Goal: Task Accomplishment & Management: Manage account settings

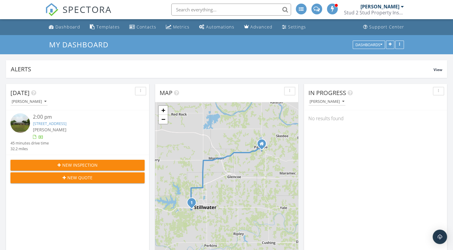
scroll to position [554, 462]
click at [291, 31] on link "Settings" at bounding box center [294, 27] width 29 height 11
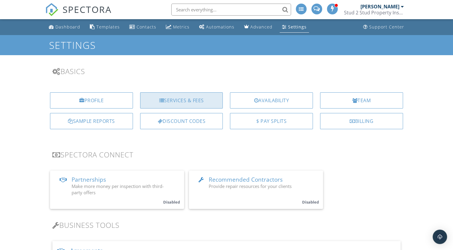
click at [208, 100] on div "Services & Fees" at bounding box center [181, 100] width 83 height 16
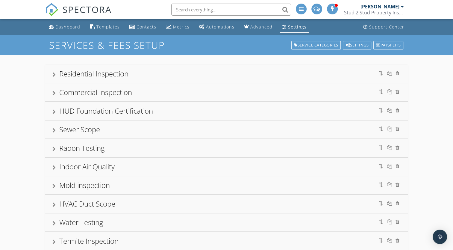
click at [55, 113] on div at bounding box center [53, 111] width 3 height 5
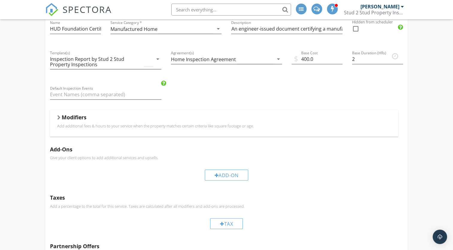
scroll to position [108, 0]
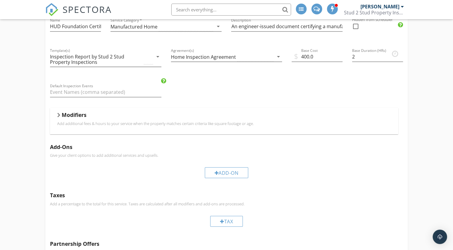
click at [61, 116] on div "Modifiers" at bounding box center [223, 115] width 333 height 9
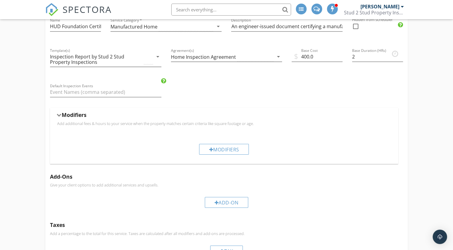
click at [59, 116] on div at bounding box center [59, 114] width 5 height 3
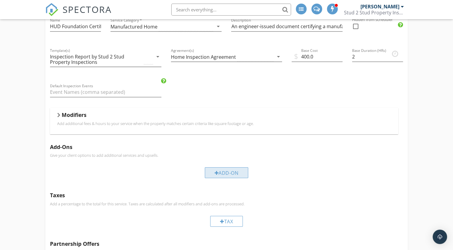
click at [237, 172] on div "Add-On" at bounding box center [227, 172] width 44 height 11
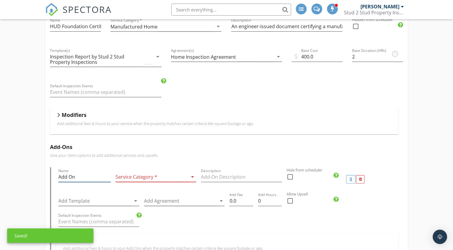
click at [82, 177] on input "Add On" at bounding box center [84, 177] width 52 height 10
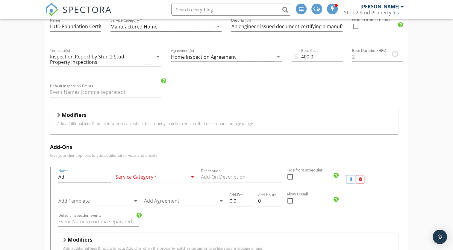
type input "A"
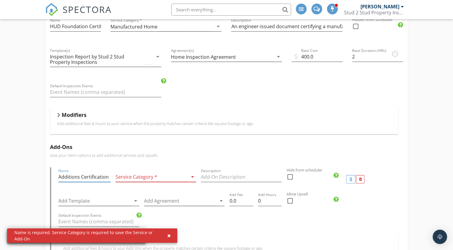
type input "Additions Certification"
click at [174, 181] on div "Service Category * arrow_drop_down" at bounding box center [156, 177] width 81 height 10
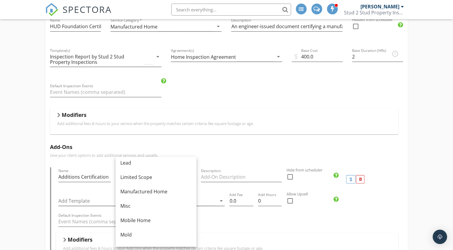
scroll to position [91, 0]
click at [166, 187] on div "Manufactured Home" at bounding box center [155, 189] width 71 height 7
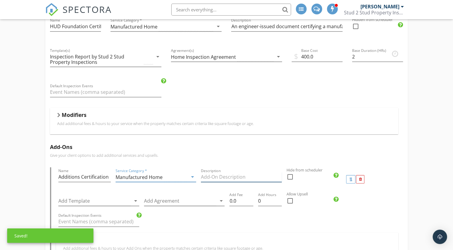
click at [228, 176] on input "Description" at bounding box center [241, 177] width 81 height 10
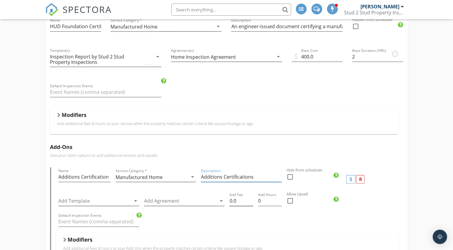
type input "Additions Certifications"
click at [244, 199] on input "0.0" at bounding box center [241, 201] width 24 height 10
type input "0"
type input "100.00"
click at [290, 205] on input "checkbox" at bounding box center [289, 202] width 7 height 7
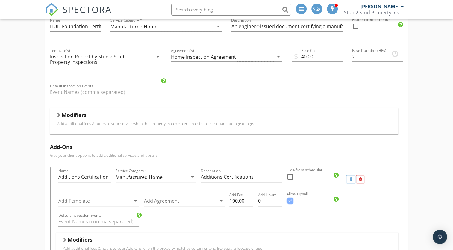
click at [292, 202] on div at bounding box center [290, 200] width 10 height 10
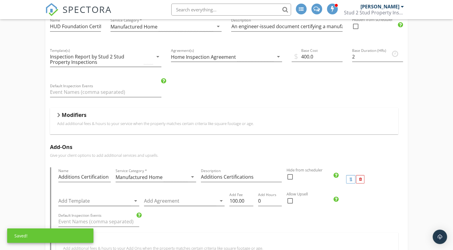
click at [290, 200] on div at bounding box center [290, 200] width 10 height 10
checkbox input "true"
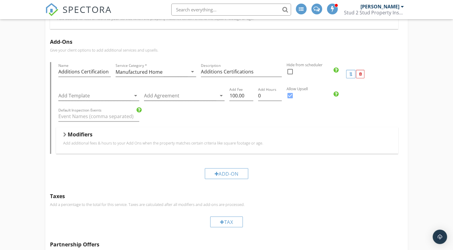
scroll to position [213, 0]
click at [238, 172] on div "Add-On" at bounding box center [227, 173] width 44 height 11
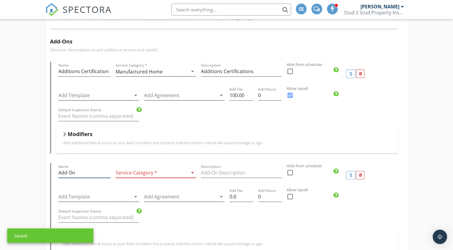
click at [91, 171] on input "Add On" at bounding box center [84, 173] width 52 height 10
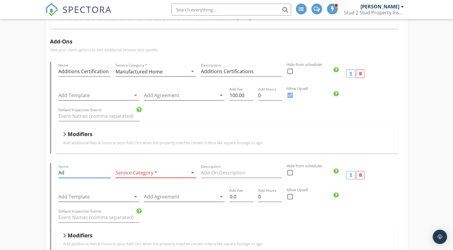
type input "A"
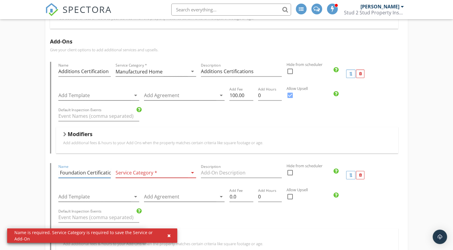
scroll to position [0, 12]
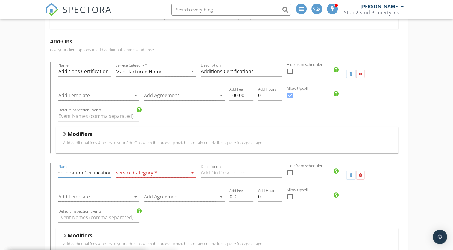
type input "First Foundation Certification"
click at [172, 176] on div at bounding box center [152, 173] width 72 height 10
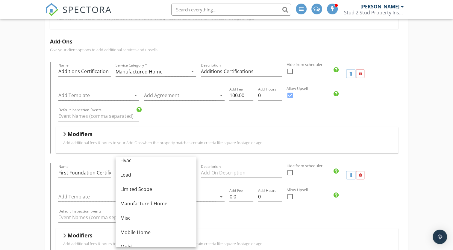
scroll to position [78, 0]
click at [165, 204] on div "Manufactured Home" at bounding box center [155, 202] width 71 height 7
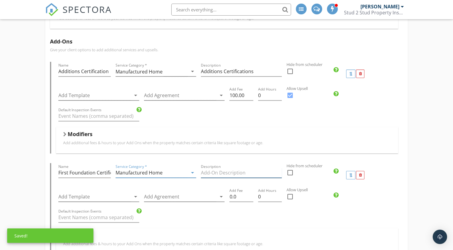
click at [244, 170] on input "Description" at bounding box center [241, 173] width 81 height 10
type input "First Foundation Cerification"
click at [290, 195] on div at bounding box center [290, 196] width 10 height 10
checkbox input "true"
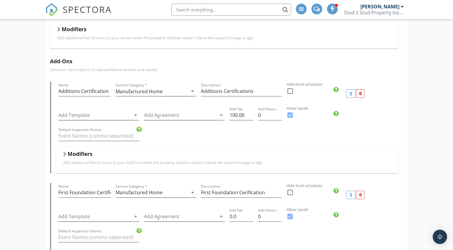
scroll to position [196, 0]
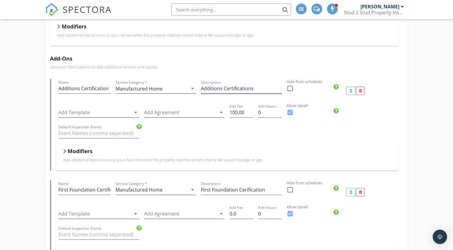
click at [259, 89] on input "Additions Certifications" at bounding box center [241, 88] width 81 height 10
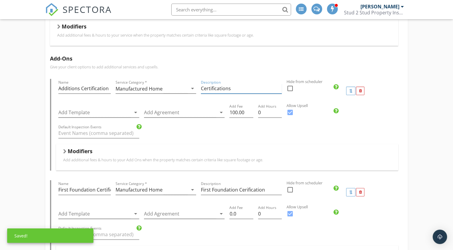
click at [246, 86] on input "Certifications" at bounding box center [241, 88] width 81 height 10
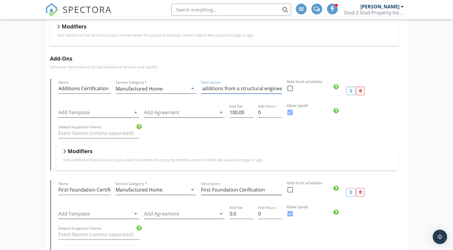
type input "Certifications of any attached additions from a structural engineer"
click at [272, 194] on div "Description First Foundation Cerification" at bounding box center [241, 190] width 81 height 10
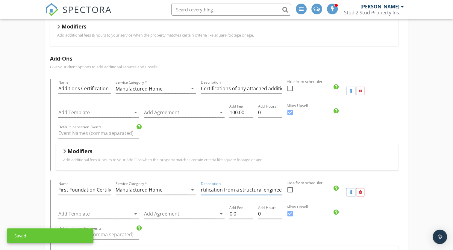
type input "First Foundation Certification from a structural engineer"
click at [400, 202] on div "Name First Foundation Certification Service Category * Manufactured Home arrow_…" at bounding box center [226, 225] width 353 height 91
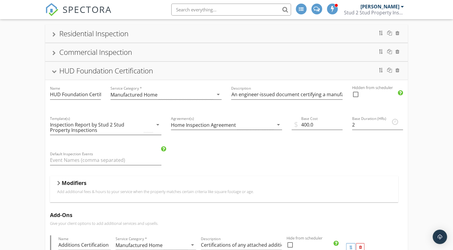
scroll to position [0, 0]
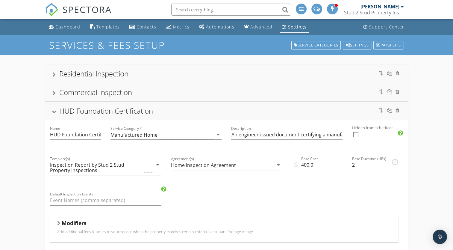
click at [56, 112] on div at bounding box center [54, 111] width 5 height 3
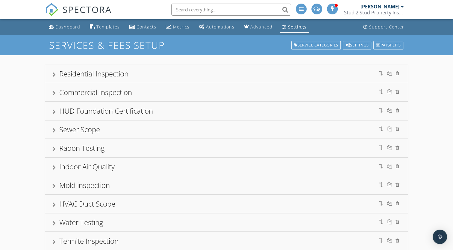
click at [55, 74] on div at bounding box center [53, 74] width 3 height 5
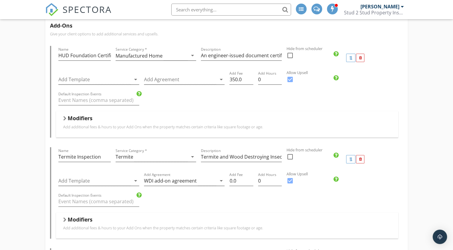
scroll to position [194, 0]
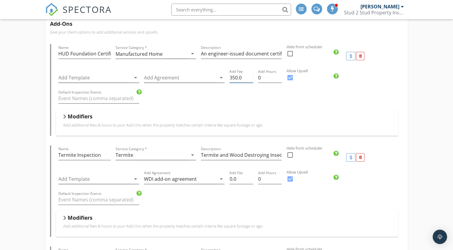
click at [245, 77] on input "350.0" at bounding box center [241, 78] width 24 height 10
type input "375.00"
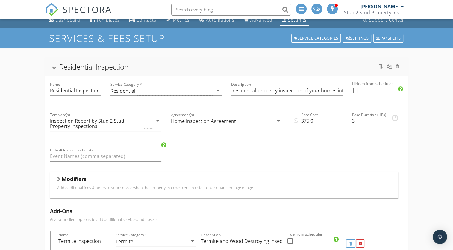
scroll to position [0, 0]
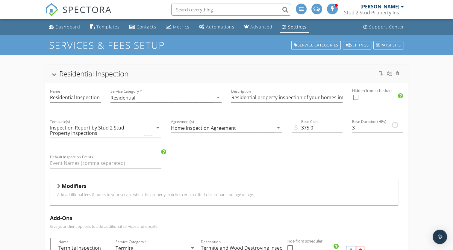
click at [402, 6] on div at bounding box center [402, 6] width 3 height 5
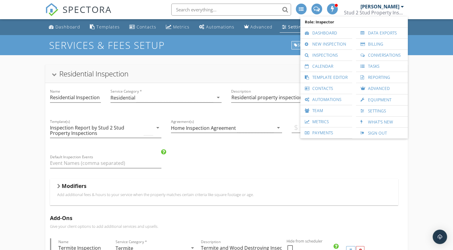
click at [294, 45] on div at bounding box center [296, 45] width 4 height 4
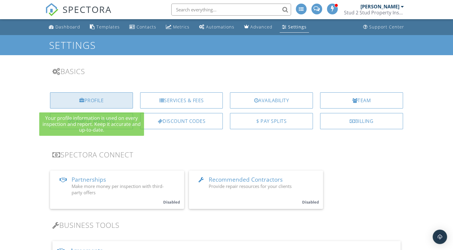
click at [86, 98] on div "Profile" at bounding box center [91, 100] width 83 height 16
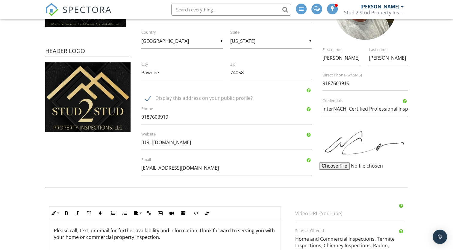
scroll to position [116, 0]
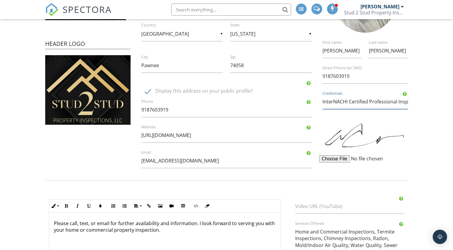
click at [322, 102] on input "InterNACHI Certified Professional Inspector, CCPIA Commercial Property Inspecto…" at bounding box center [364, 101] width 85 height 15
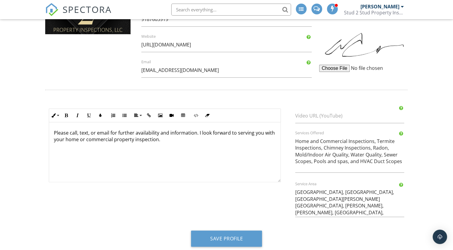
scroll to position [213, 0]
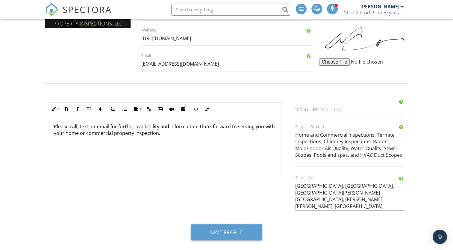
type input "Certified Master Inspector, InterNACHI Certified Professional Inspector, CCPIA …"
click at [348, 155] on textarea "Home and Commercial Inspections, Termite Inspections, Chimney Inspections, Rado…" at bounding box center [349, 146] width 109 height 39
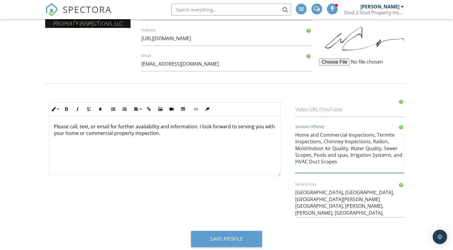
click at [323, 141] on textarea "Home and Commercial Inspections, Termite Inspections, Chimney Inspections, Rado…" at bounding box center [349, 149] width 109 height 45
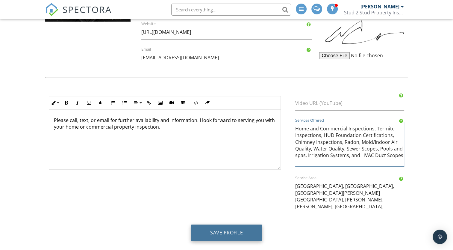
type textarea "Home and Commercial Inspections, Termite Inspections, HUD Foundation Certificat…"
click at [209, 232] on button "Save Profile" at bounding box center [226, 232] width 71 height 16
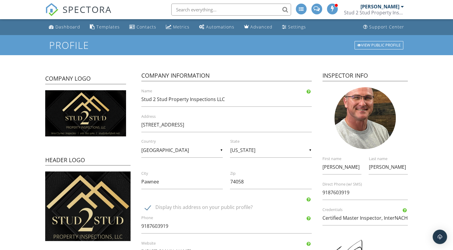
click at [147, 207] on label "Display this address on your public profile?" at bounding box center [230, 207] width 170 height 7
checkbox input "false"
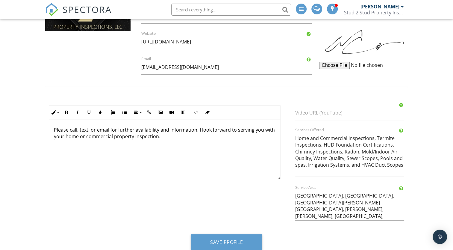
scroll to position [219, 0]
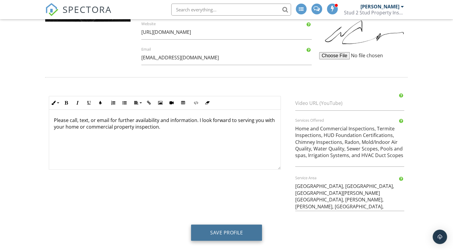
click at [209, 230] on button "Save Profile" at bounding box center [226, 232] width 71 height 16
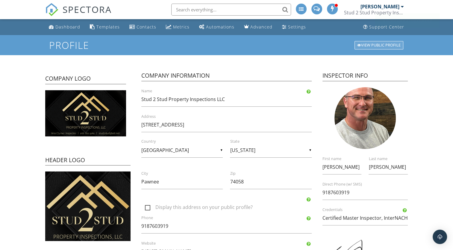
click at [371, 45] on div "View Public Profile" at bounding box center [378, 45] width 49 height 8
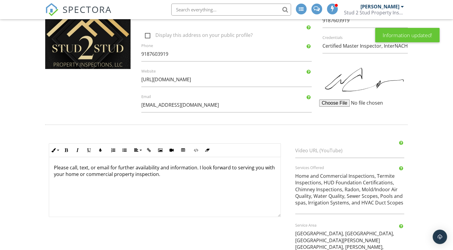
scroll to position [176, 0]
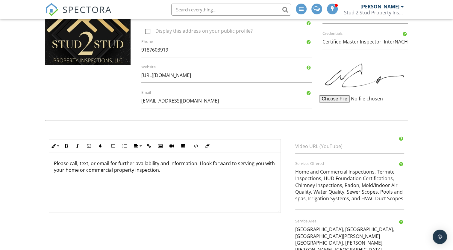
click at [53, 163] on div "Please call, text, or email for further availability and information. I look fo…" at bounding box center [164, 183] width 231 height 60
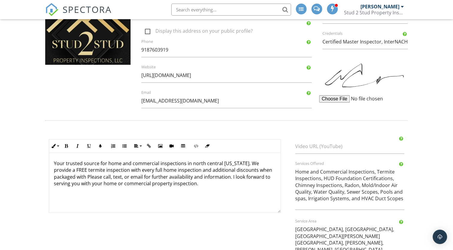
click at [234, 169] on p "Your trusted source for home and commercial inspections in north central Oklaho…" at bounding box center [165, 173] width 222 height 27
click at [86, 180] on p "Your trusted source for home and commercial inspections in north central Oklaho…" at bounding box center [165, 173] width 222 height 27
click at [74, 183] on p "Your trusted source for home and commercial inspections in north central Oklaho…" at bounding box center [165, 173] width 222 height 27
click at [88, 176] on p "Your trusted source for home and commercial inspections in north central Oklaho…" at bounding box center [165, 173] width 222 height 27
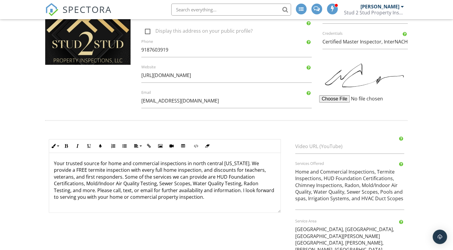
click at [212, 189] on p "Your trusted source for home and commercial inspections in north central Oklaho…" at bounding box center [165, 180] width 222 height 40
click at [58, 163] on p "Your trusted source for home and commercial inspections in north central Oklaho…" at bounding box center [165, 180] width 222 height 40
click at [65, 171] on p "Your trusted source for home and commercial inspections in north central Oklaho…" at bounding box center [165, 180] width 222 height 40
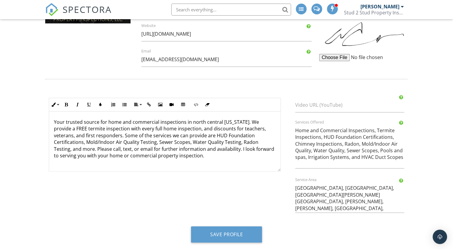
scroll to position [219, 0]
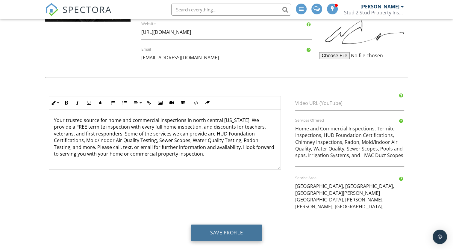
click at [211, 234] on button "Save Profile" at bounding box center [226, 232] width 71 height 16
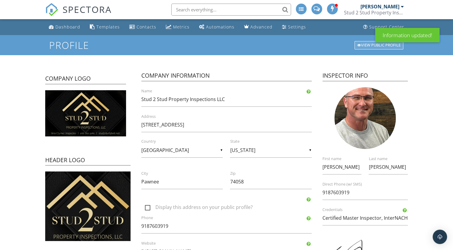
click at [362, 47] on div "View Public Profile" at bounding box center [378, 45] width 49 height 8
click at [176, 28] on div "Metrics" at bounding box center [181, 27] width 16 height 6
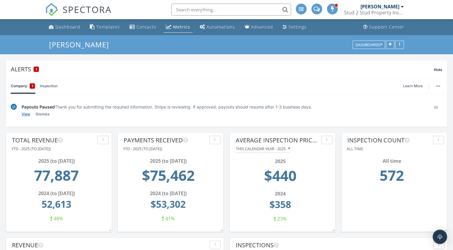
click at [26, 113] on link "View" at bounding box center [26, 114] width 9 height 6
